Goal: Navigation & Orientation: Find specific page/section

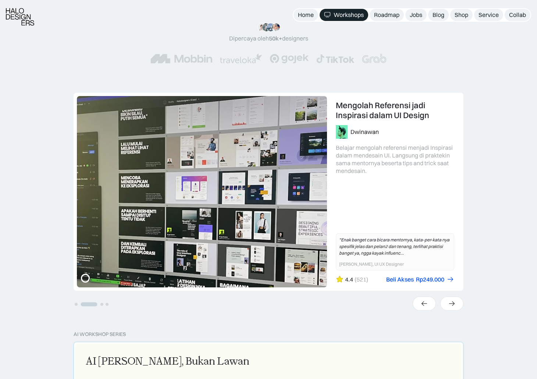
scroll to position [110, 0]
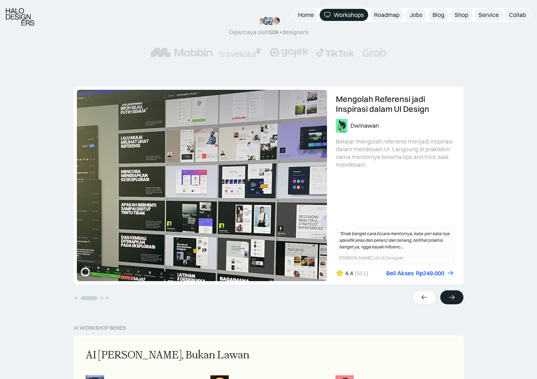
click at [169, 297] on icon at bounding box center [452, 297] width 8 height 7
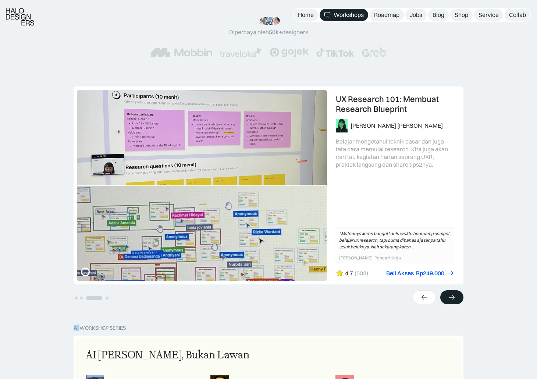
click at [169, 297] on icon at bounding box center [452, 297] width 8 height 7
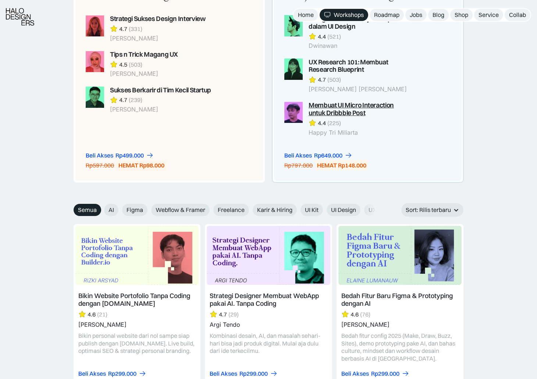
scroll to position [663, 0]
drag, startPoint x: 110, startPoint y: 208, endPoint x: 123, endPoint y: 209, distance: 13.6
click at [109, 208] on span "AI" at bounding box center [112, 210] width 6 height 8
click at [127, 208] on span "Figma" at bounding box center [134, 210] width 17 height 8
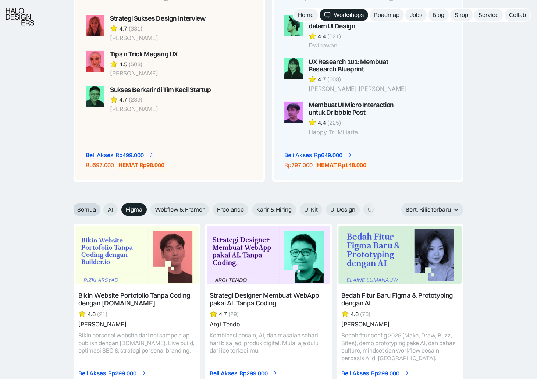
click at [95, 210] on span "Semua" at bounding box center [86, 210] width 19 height 8
drag, startPoint x: 286, startPoint y: 207, endPoint x: 377, endPoint y: 205, distance: 91.3
click at [169, 205] on div "AI Figma Webflow & Framer Freelance Karir & Hiring UI Kit UI Design UX Design U…" at bounding box center [377, 210] width 547 height 12
click at [169, 208] on div "Sort: Rilis terbaru" at bounding box center [428, 210] width 45 height 8
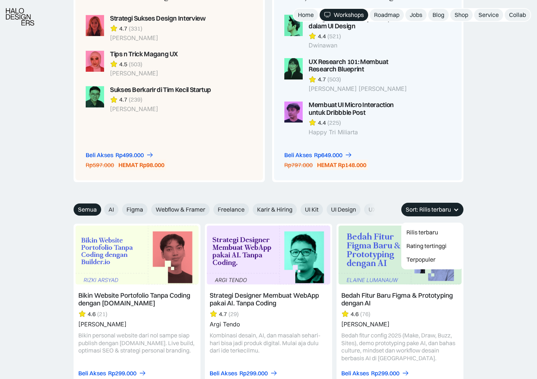
click at [169, 209] on div "Sort: Rilis terbaru" at bounding box center [428, 210] width 45 height 8
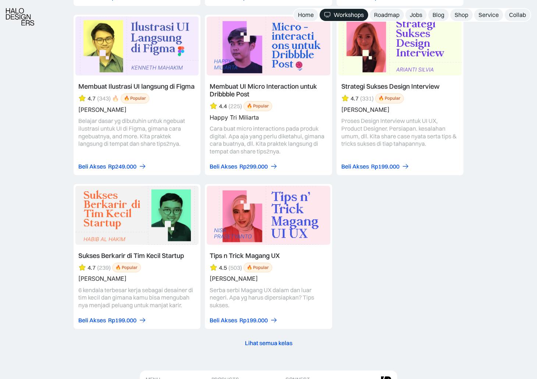
scroll to position [3129, 0]
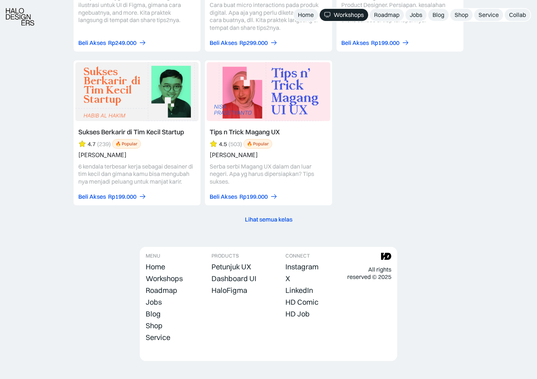
drag, startPoint x: 261, startPoint y: 216, endPoint x: 405, endPoint y: 176, distance: 149.1
click at [169, 216] on div "Lihat semua kelas" at bounding box center [268, 220] width 47 height 8
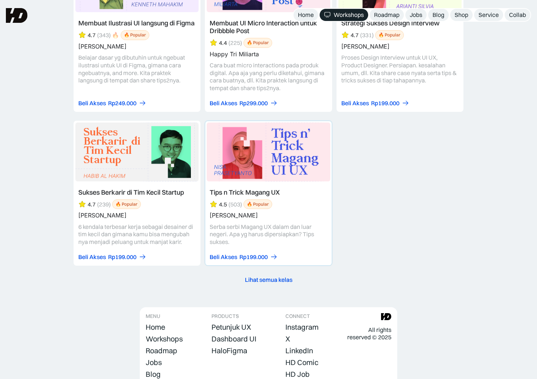
scroll to position [3055, 0]
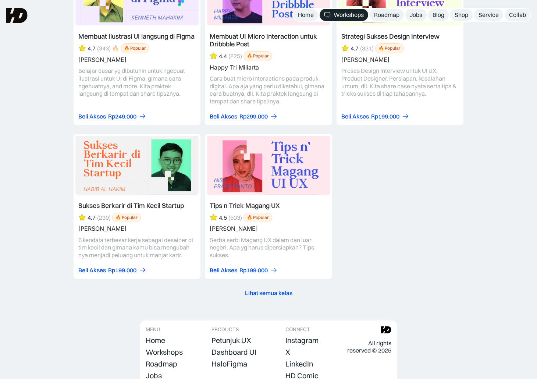
click at [169, 290] on div "Lihat semua kelas" at bounding box center [268, 293] width 47 height 8
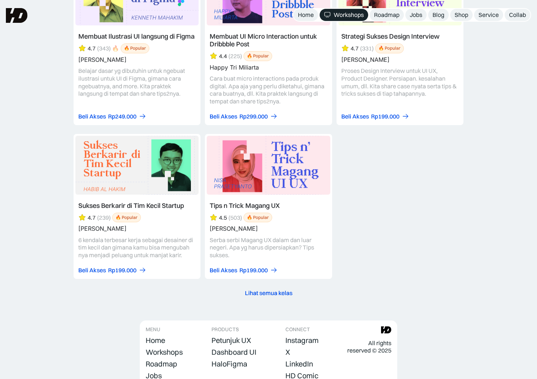
click at [169, 290] on div "Lihat semua kelas" at bounding box center [268, 293] width 47 height 8
click at [169, 289] on div "Lihat semua kelas" at bounding box center [268, 293] width 47 height 8
click at [169, 290] on div "Lihat semua kelas" at bounding box center [268, 293] width 47 height 8
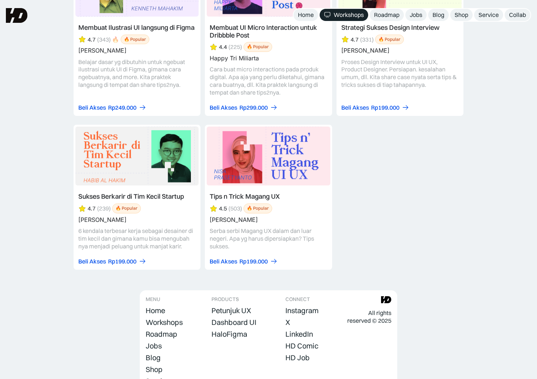
scroll to position [3078, 0]
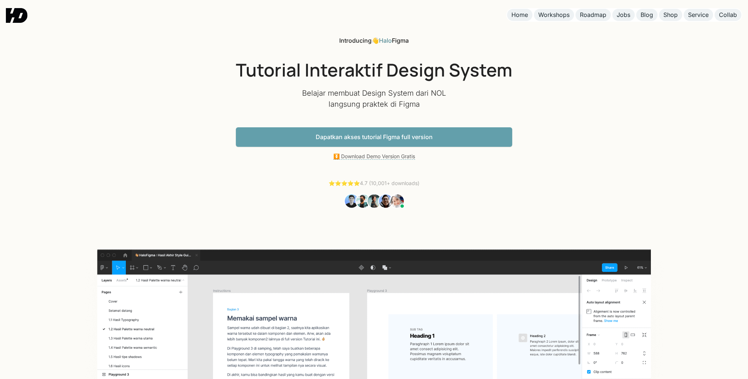
drag, startPoint x: 553, startPoint y: 187, endPoint x: 547, endPoint y: 123, distance: 64.3
click at [632, 15] on link "Jobs" at bounding box center [624, 15] width 22 height 12
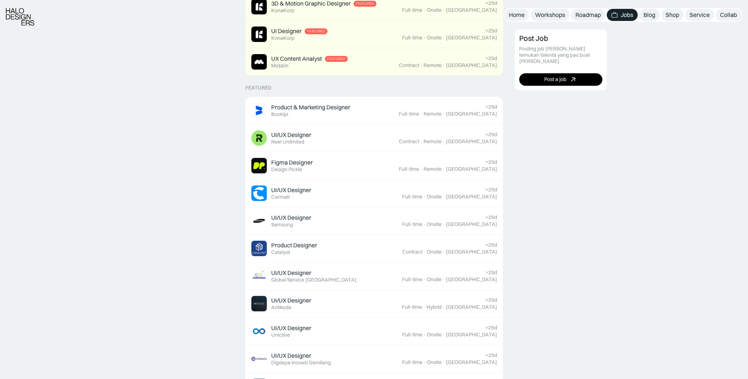
scroll to position [221, 0]
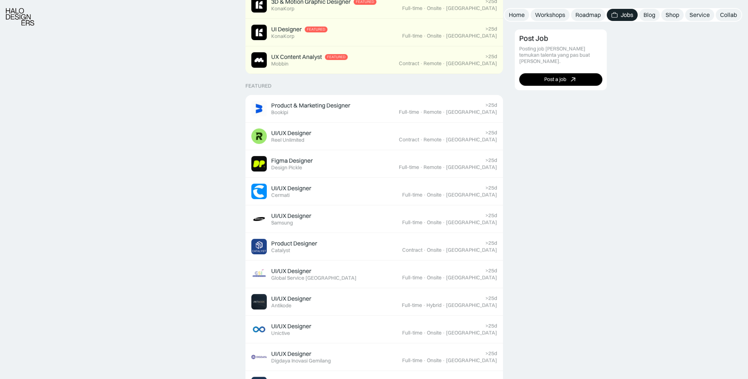
drag, startPoint x: 306, startPoint y: 163, endPoint x: 507, endPoint y: 189, distance: 202.3
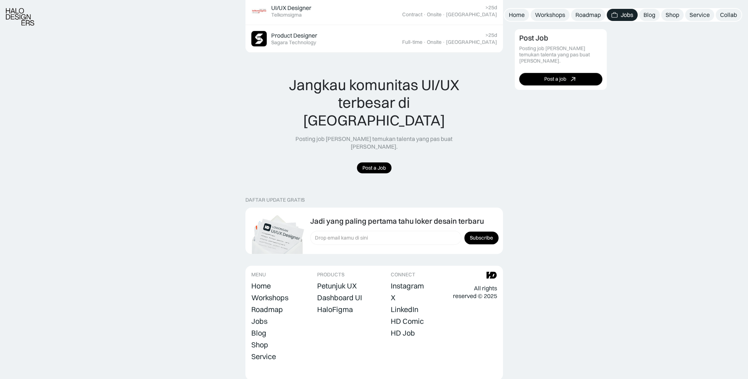
scroll to position [653, 0]
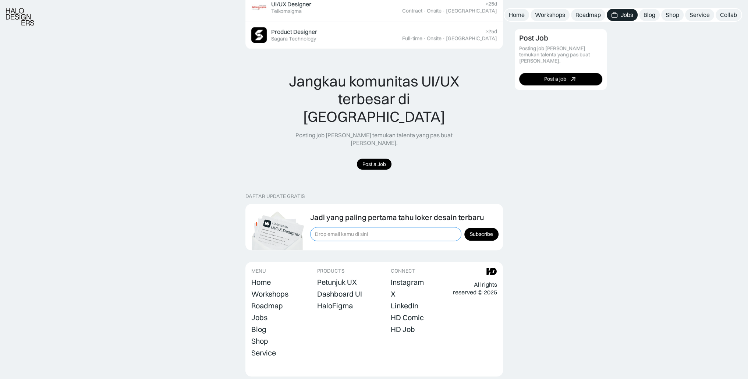
click at [381, 227] on input "Form Subscription" at bounding box center [385, 234] width 151 height 14
drag, startPoint x: 602, startPoint y: 209, endPoint x: 571, endPoint y: 208, distance: 31.7
drag, startPoint x: 358, startPoint y: 171, endPoint x: 228, endPoint y: 170, distance: 129.9
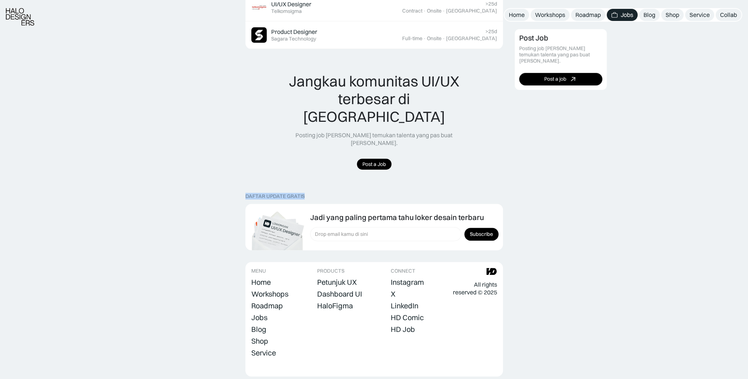
click at [305, 193] on div "DAFTAR UPDATE GRATIS Jadi yang paling pertama tahu loker desain terbaru Jadi ya…" at bounding box center [375, 221] width 258 height 57
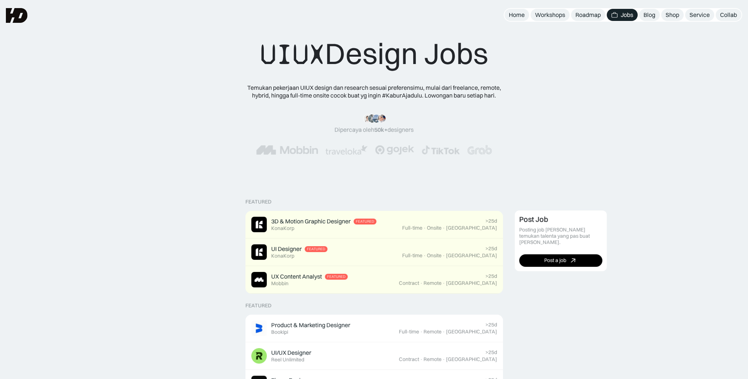
scroll to position [0, 0]
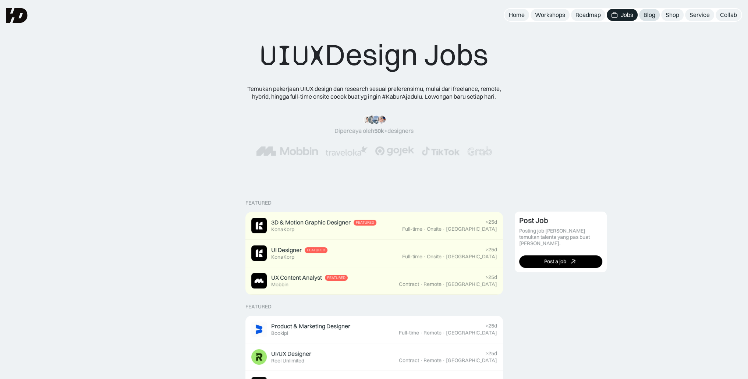
click at [649, 11] on div "Blog" at bounding box center [650, 15] width 12 height 8
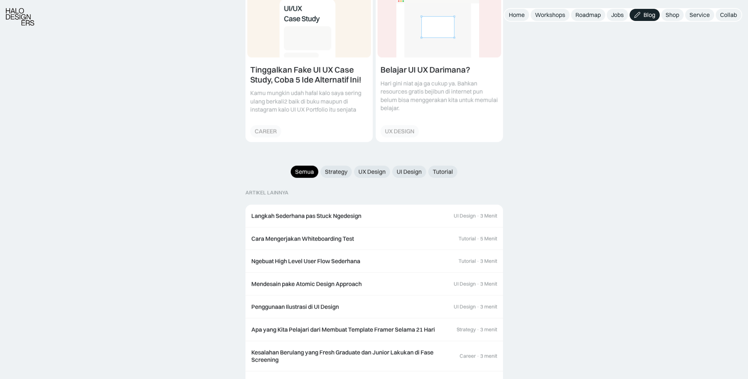
scroll to position [626, 0]
click at [342, 166] on link "Strategy" at bounding box center [336, 170] width 31 height 12
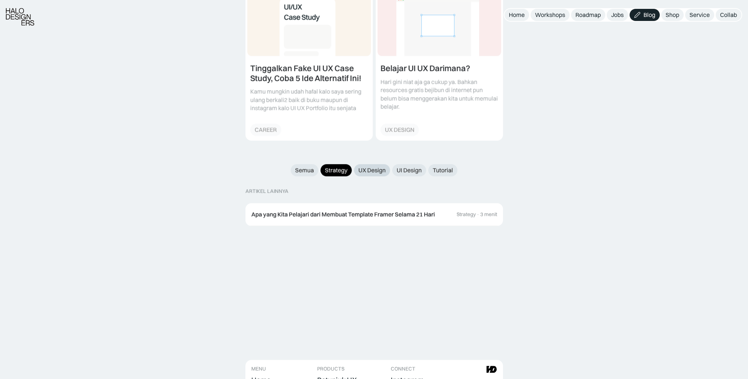
click at [372, 166] on div "UX Design" at bounding box center [372, 170] width 27 height 8
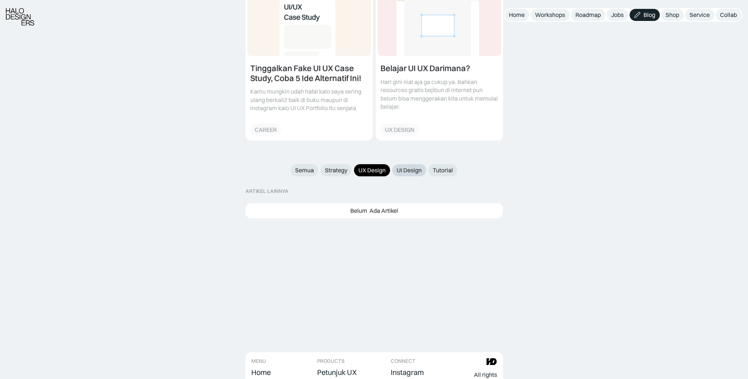
click at [410, 166] on div "UI Design" at bounding box center [409, 170] width 25 height 8
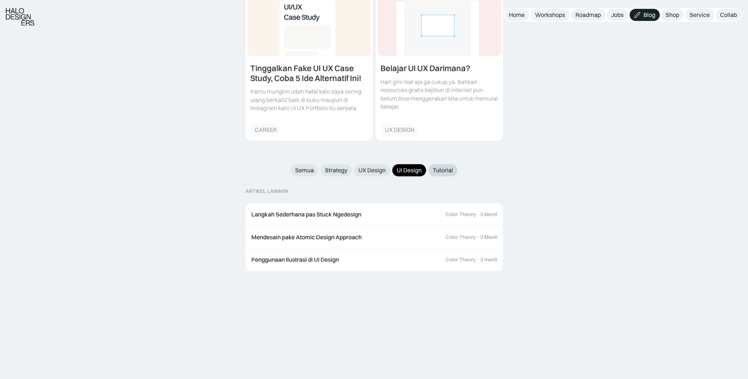
click at [452, 166] on div "Tutorial" at bounding box center [443, 170] width 20 height 8
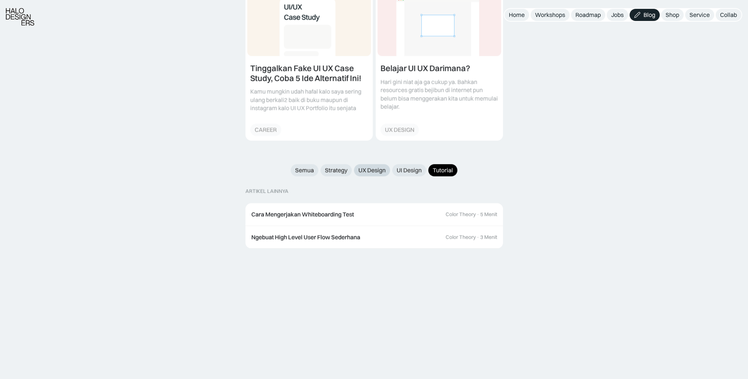
click at [387, 164] on link "UX Design" at bounding box center [372, 170] width 36 height 12
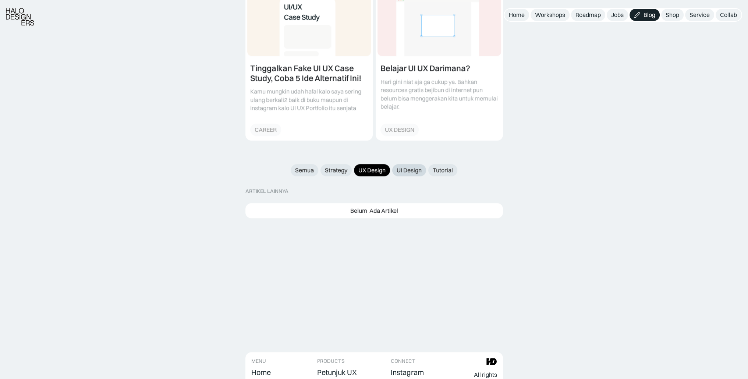
click at [414, 166] on div "UI Design" at bounding box center [409, 170] width 25 height 8
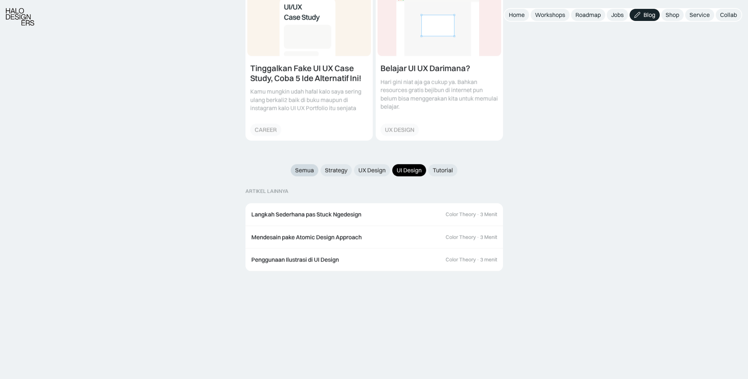
click at [310, 166] on div "Semua" at bounding box center [304, 170] width 19 height 8
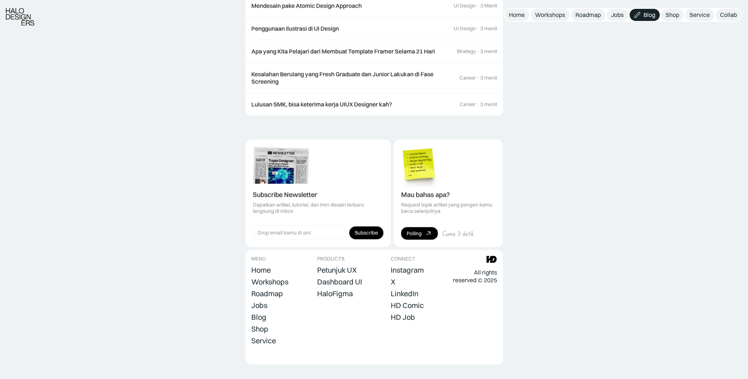
scroll to position [908, 0]
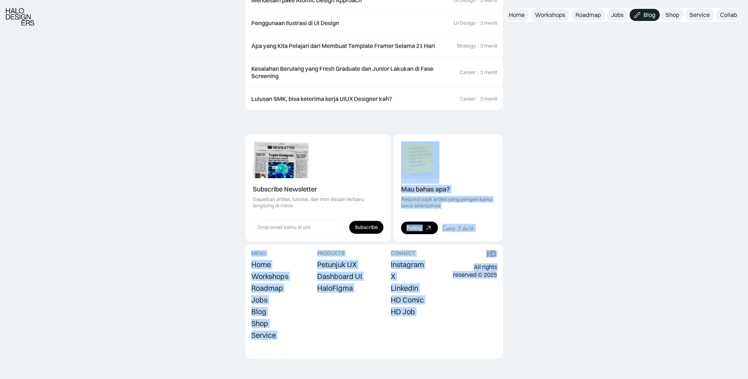
drag, startPoint x: 462, startPoint y: 156, endPoint x: 560, endPoint y: 155, distance: 97.2
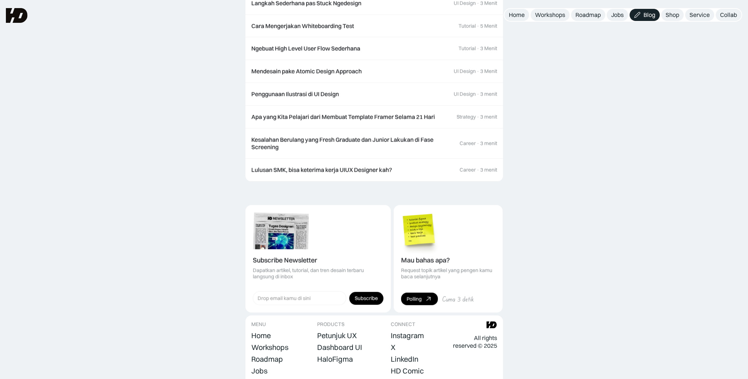
scroll to position [835, 0]
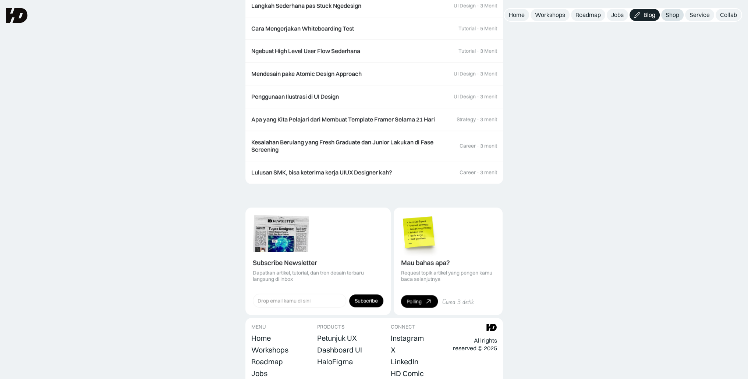
click at [671, 17] on div "Shop" at bounding box center [673, 15] width 14 height 8
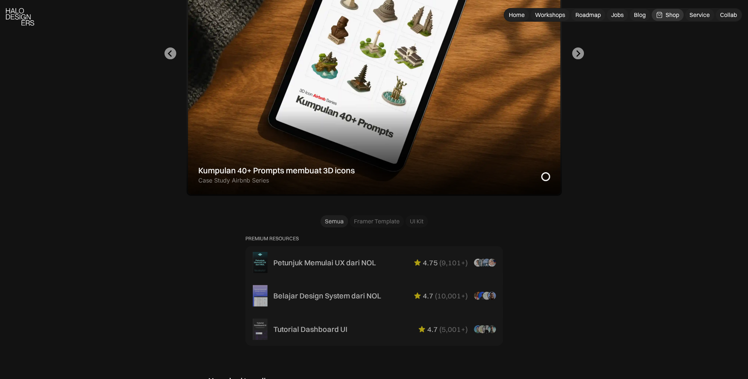
scroll to position [442, 0]
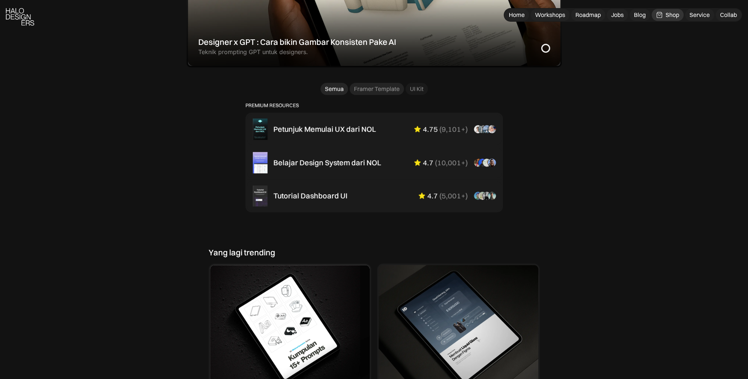
click at [376, 88] on div "Framer Template" at bounding box center [377, 89] width 46 height 8
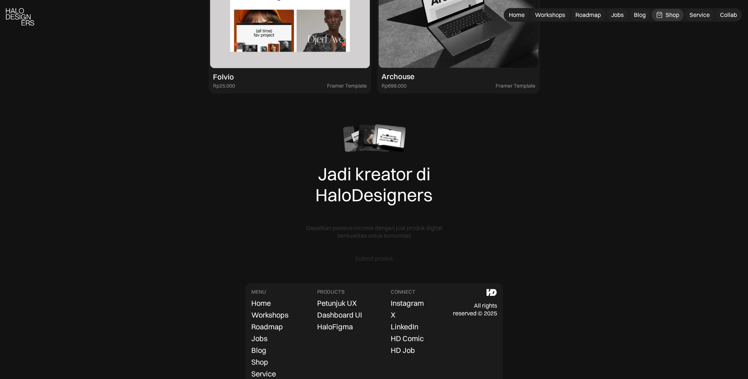
scroll to position [920, 0]
